Goal: Download file/media

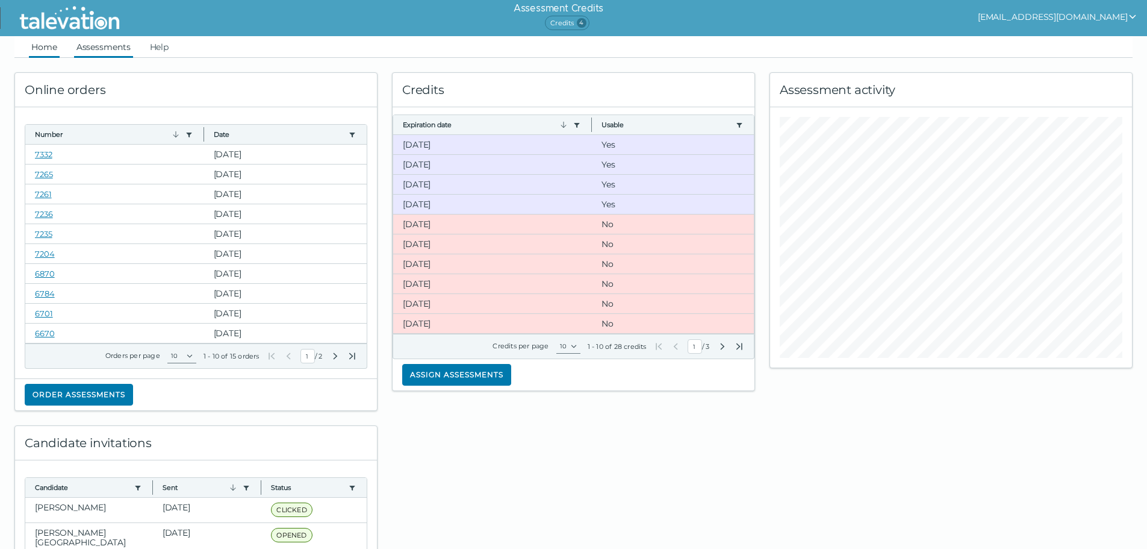
click at [117, 49] on link "Assessments" at bounding box center [103, 47] width 59 height 22
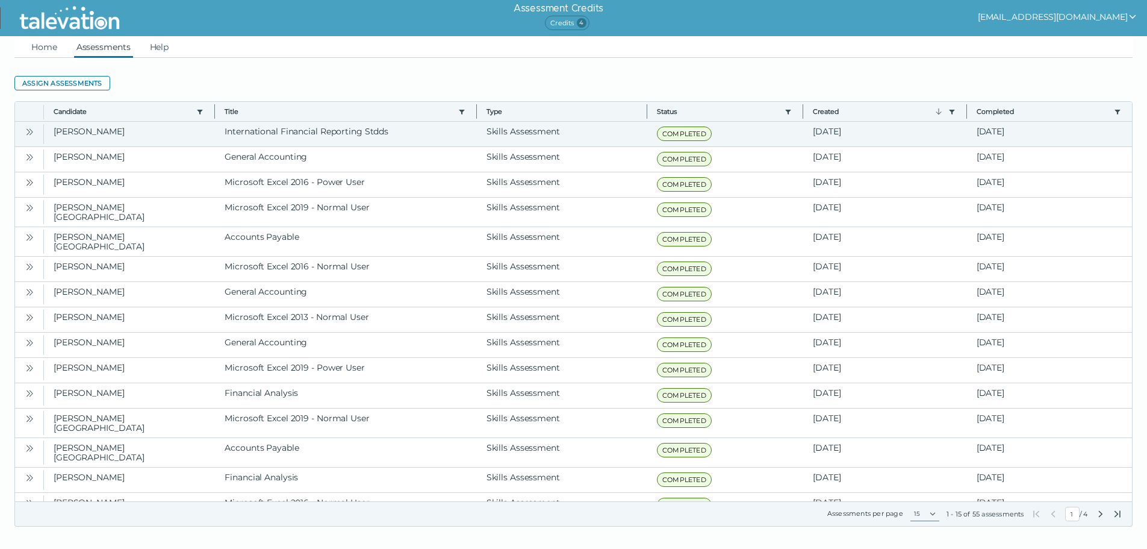
click at [29, 131] on icon "Open" at bounding box center [28, 131] width 4 height 7
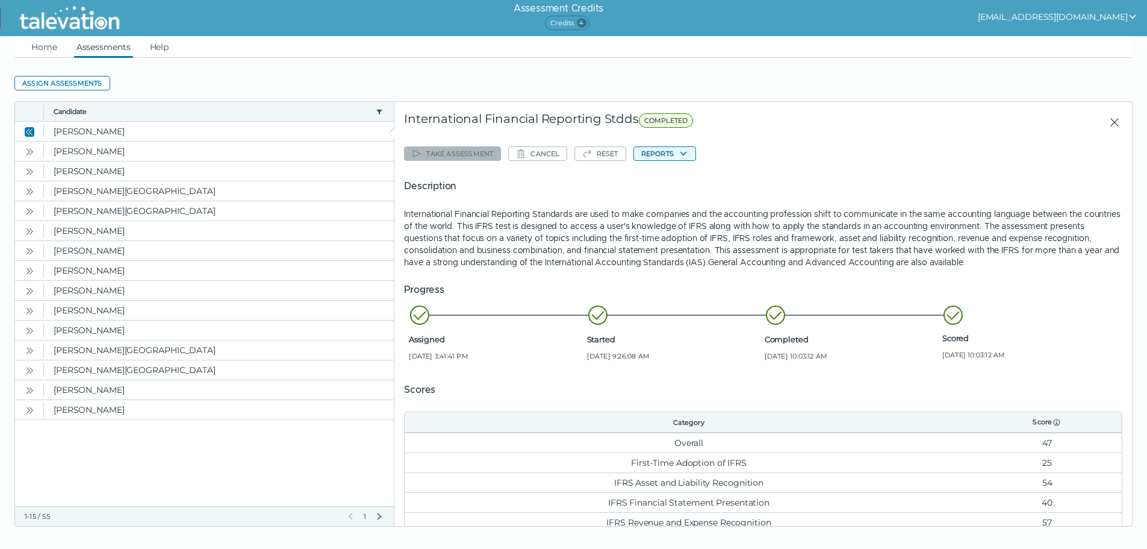
click at [656, 151] on button "Reports" at bounding box center [665, 153] width 63 height 14
click at [714, 179] on button "International Financial Reporting Standards" at bounding box center [729, 177] width 191 height 14
click at [27, 169] on icon "Open" at bounding box center [28, 171] width 4 height 7
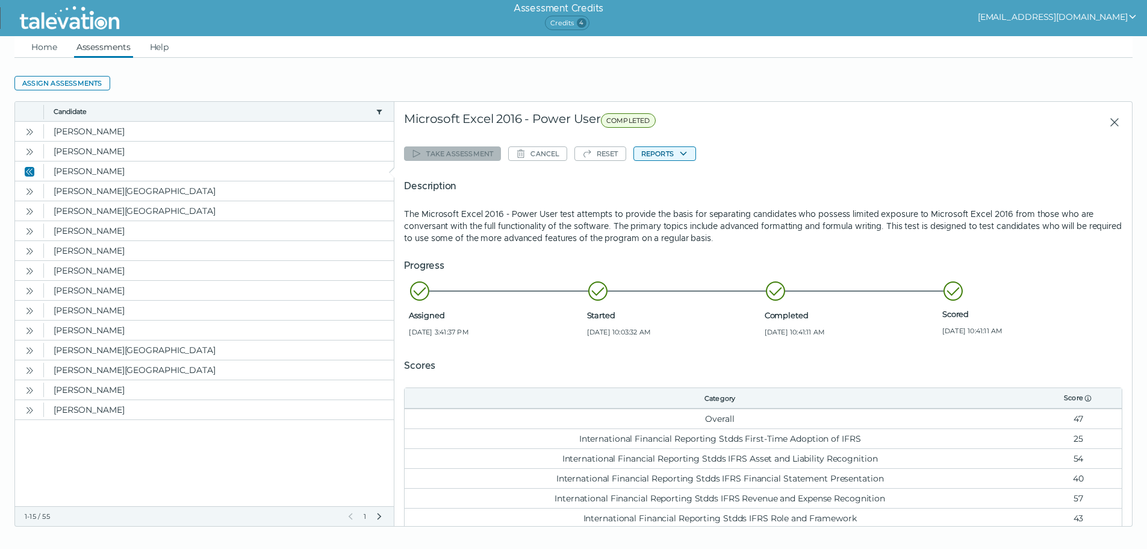
click at [656, 152] on button "Reports" at bounding box center [665, 153] width 63 height 14
click at [732, 179] on button "Microsoft Excel 2016 - Power User" at bounding box center [707, 177] width 146 height 14
